Goal: Transaction & Acquisition: Purchase product/service

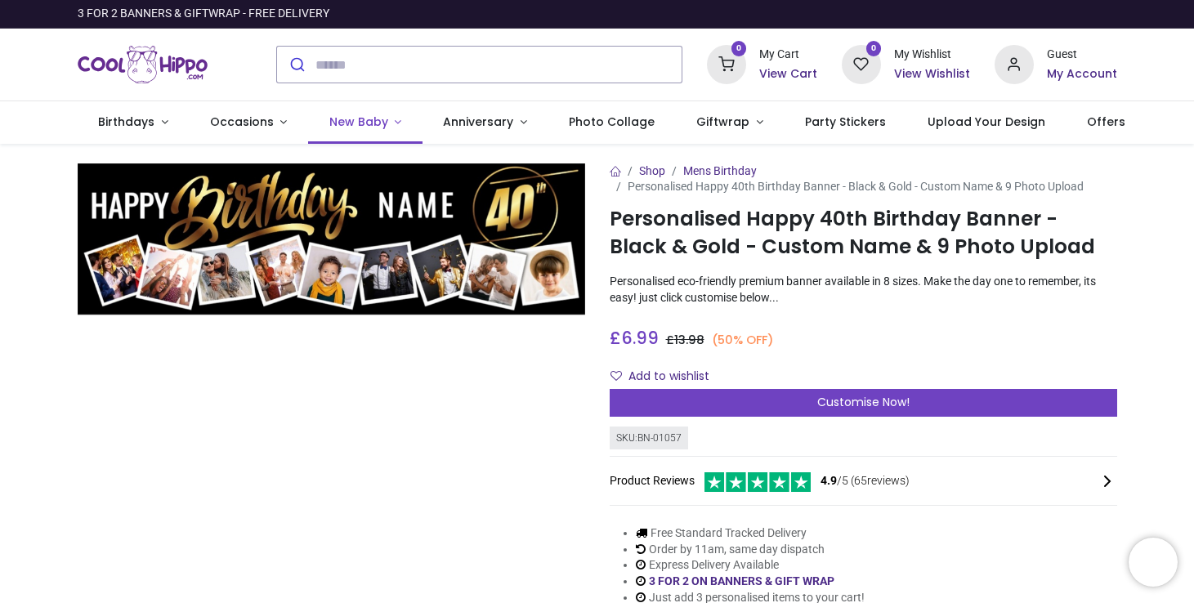
click at [362, 123] on span "New Baby" at bounding box center [358, 122] width 59 height 16
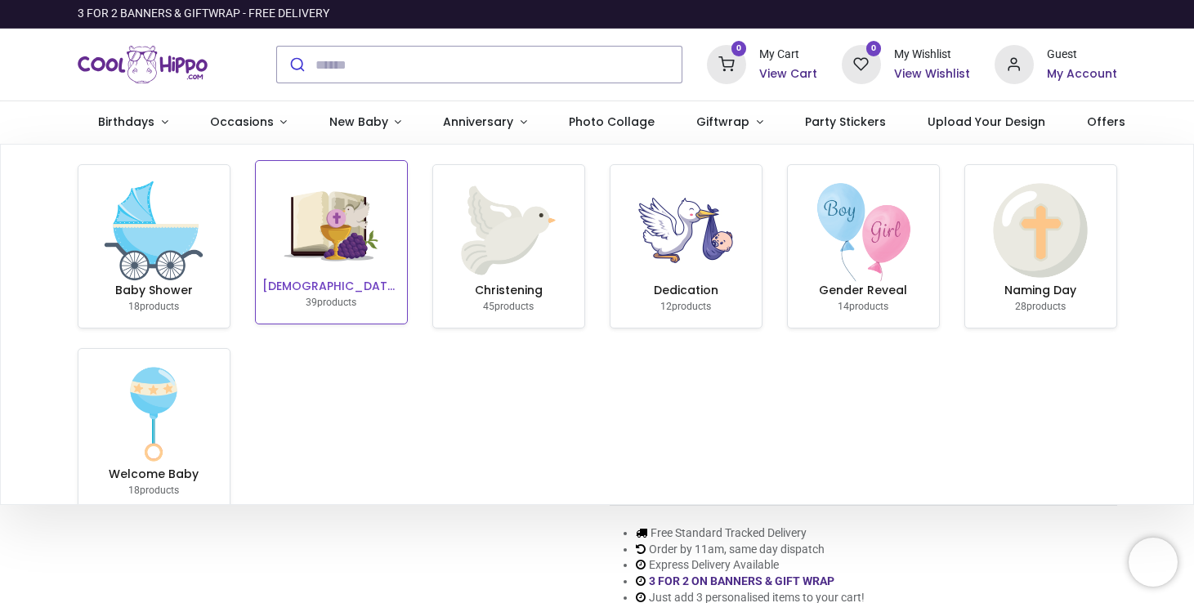
click at [371, 263] on img at bounding box center [331, 226] width 105 height 105
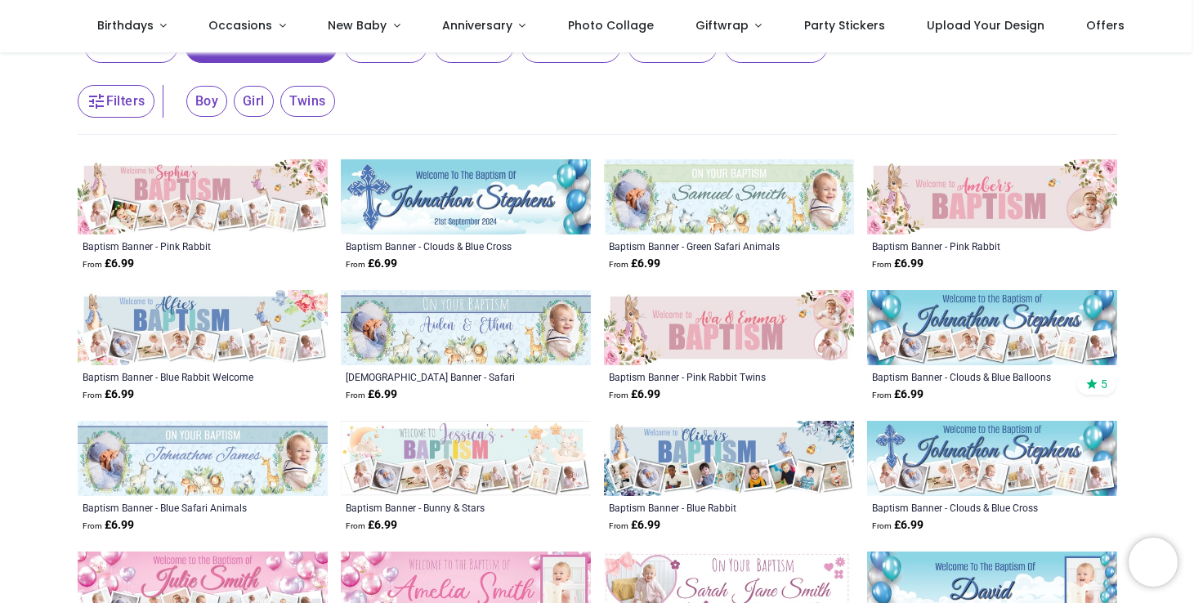
scroll to position [282, 0]
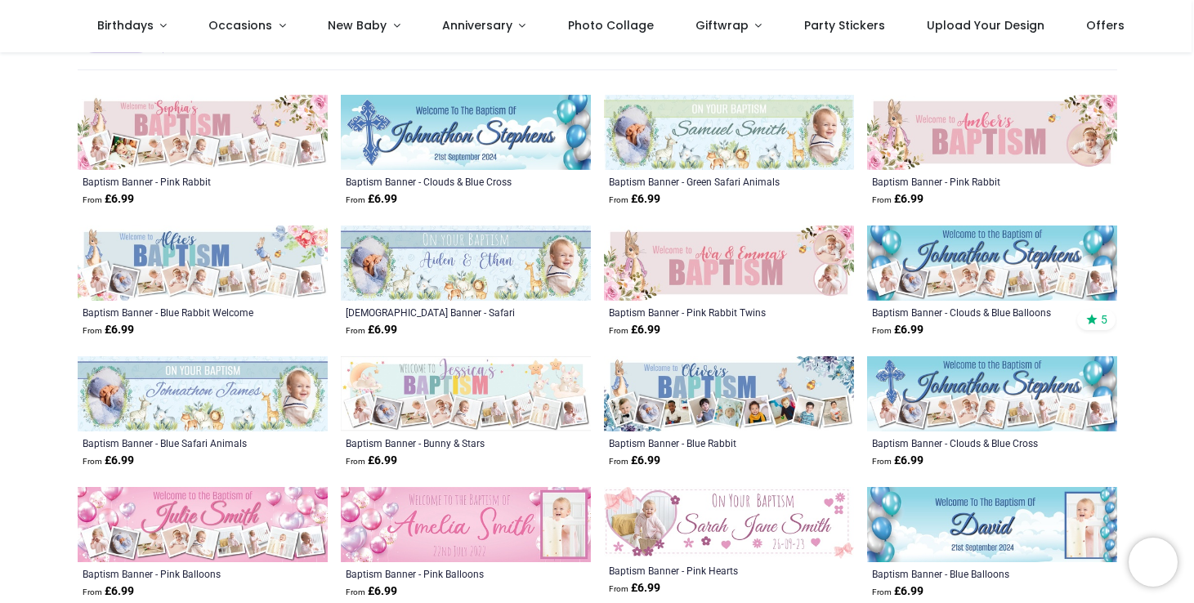
click at [441, 275] on img at bounding box center [466, 263] width 250 height 75
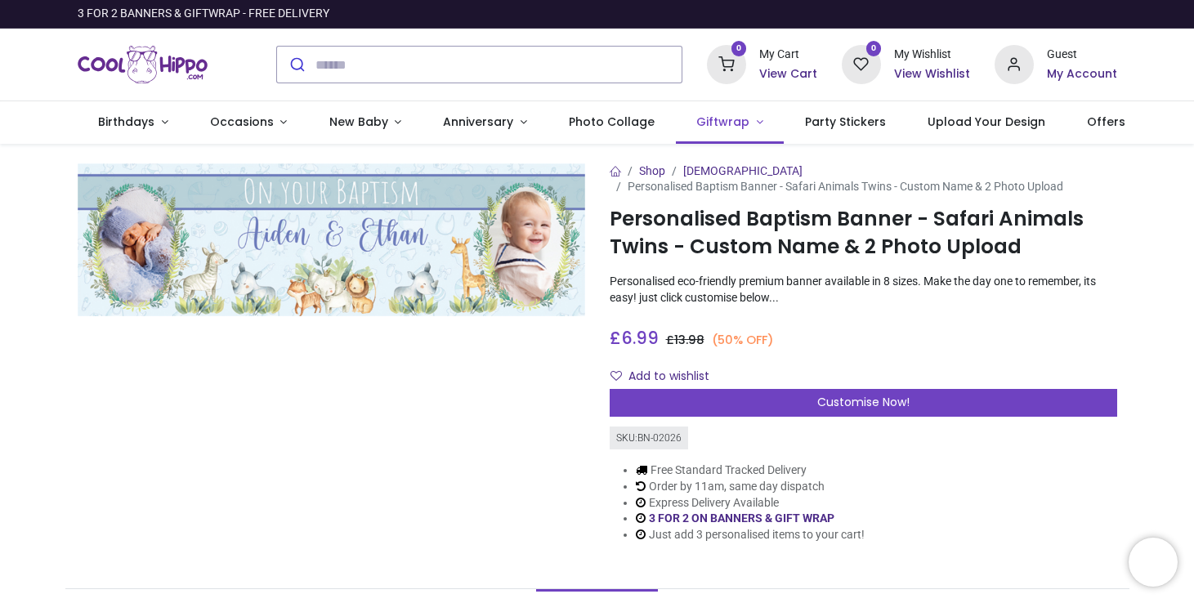
click at [733, 120] on link "Giftwrap" at bounding box center [730, 122] width 109 height 42
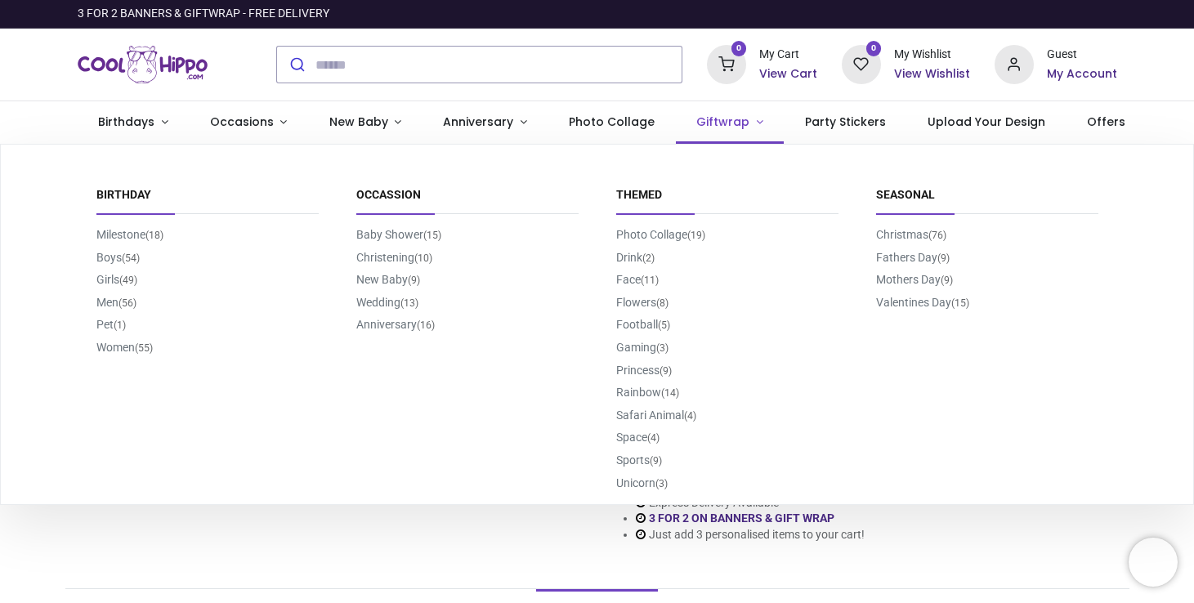
click at [733, 120] on link "Giftwrap" at bounding box center [730, 122] width 109 height 42
